Goal: Information Seeking & Learning: Learn about a topic

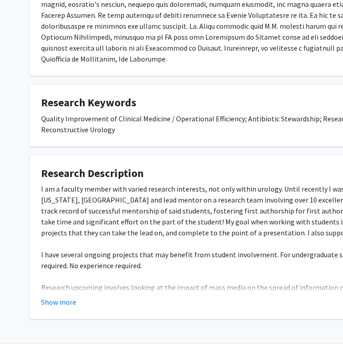
scroll to position [239, 0]
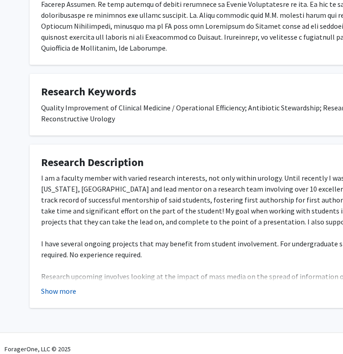
click at [69, 286] on button "Show more" at bounding box center [58, 291] width 35 height 11
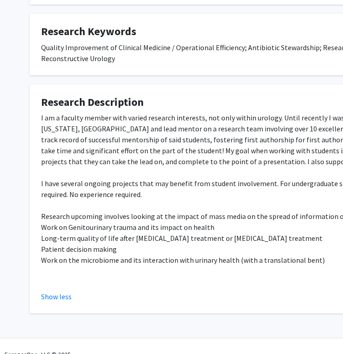
scroll to position [305, 0]
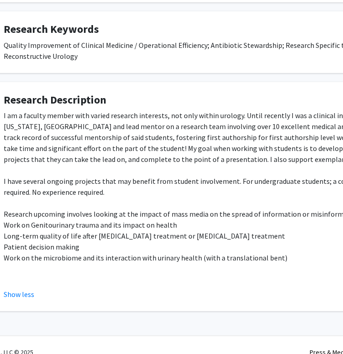
drag, startPoint x: 176, startPoint y: 189, endPoint x: 219, endPoint y: 161, distance: 51.6
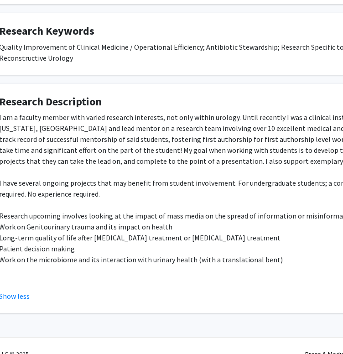
scroll to position [0, 42]
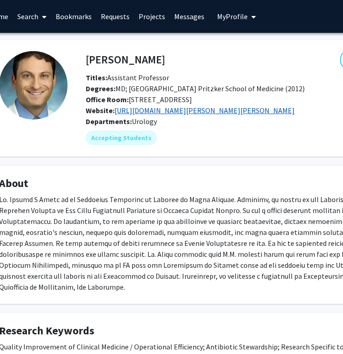
click at [170, 111] on link "[URL][DOMAIN_NAME][PERSON_NAME][PERSON_NAME]" at bounding box center [204, 110] width 180 height 9
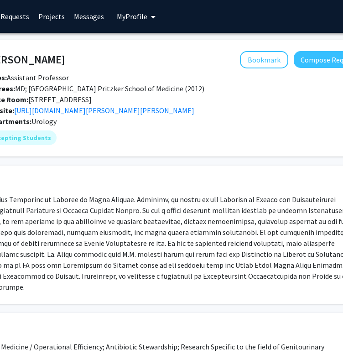
scroll to position [0, 204]
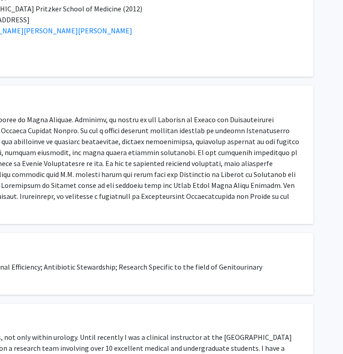
drag, startPoint x: 148, startPoint y: 135, endPoint x: 256, endPoint y: 207, distance: 130.3
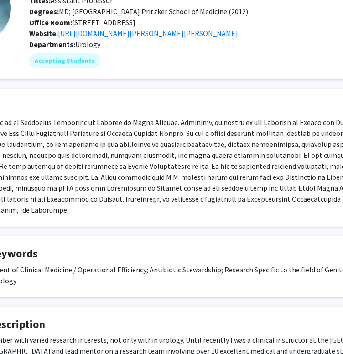
scroll to position [70, 0]
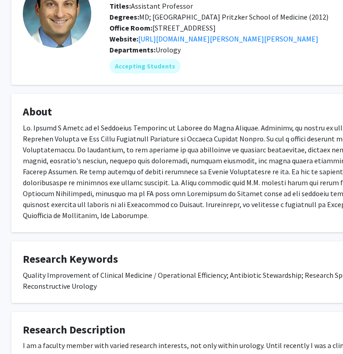
drag, startPoint x: 169, startPoint y: 158, endPoint x: 49, endPoint y: 130, distance: 122.9
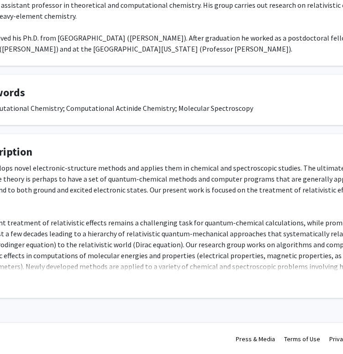
scroll to position [344, 58]
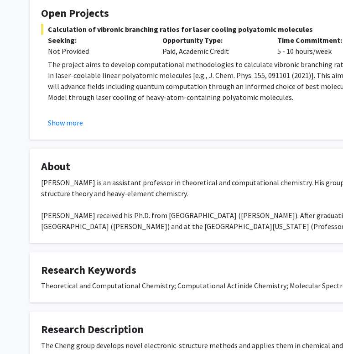
drag, startPoint x: 177, startPoint y: 127, endPoint x: 108, endPoint y: 55, distance: 100.0
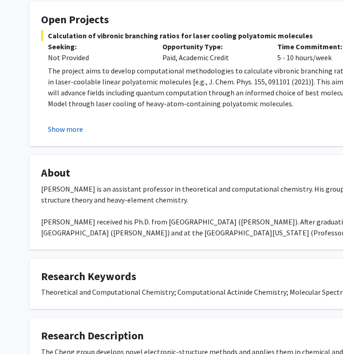
click at [60, 130] on button "Show more" at bounding box center [65, 129] width 35 height 11
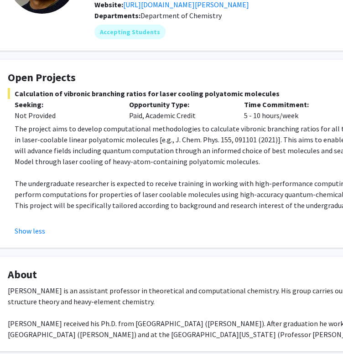
drag, startPoint x: 122, startPoint y: 120, endPoint x: 81, endPoint y: 89, distance: 51.5
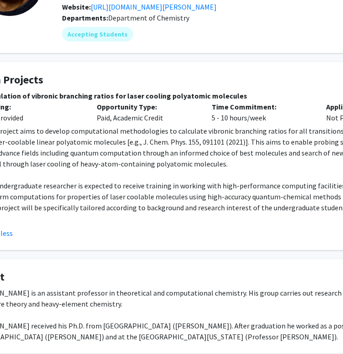
scroll to position [74, 65]
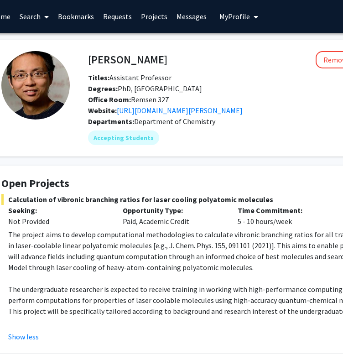
drag, startPoint x: 184, startPoint y: 210, endPoint x: 128, endPoint y: 86, distance: 136.2
